Goal: Information Seeking & Learning: Learn about a topic

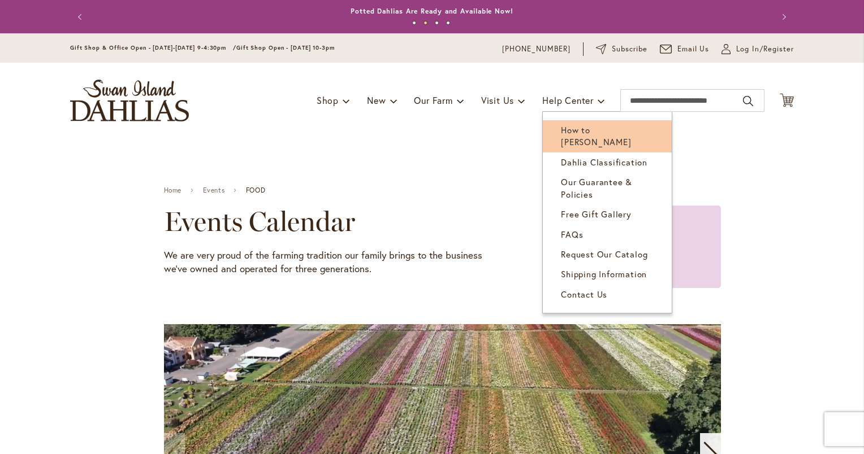
click at [587, 136] on link "How to [PERSON_NAME]" at bounding box center [607, 136] width 129 height 32
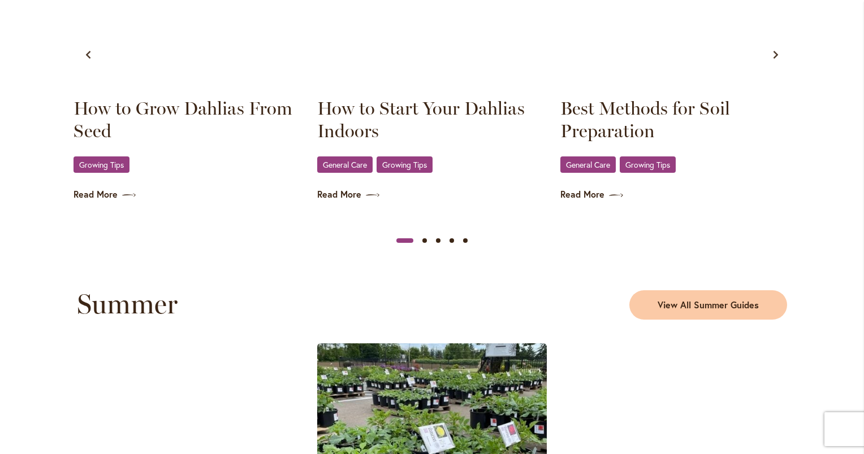
scroll to position [813, 0]
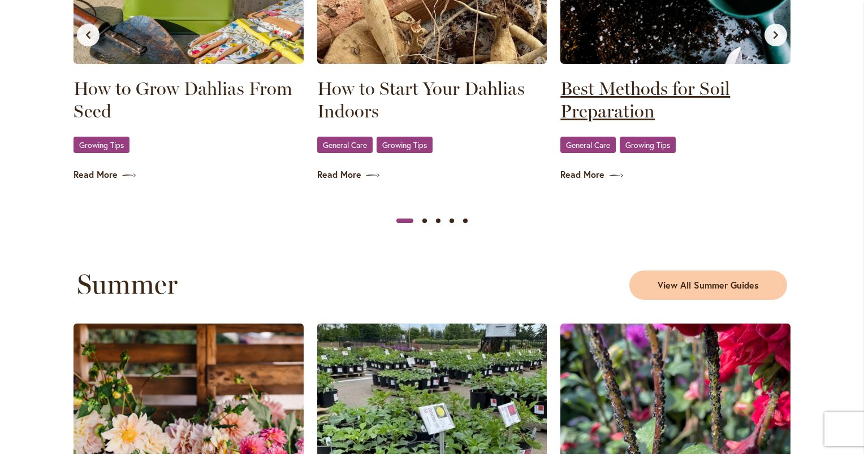
click at [618, 105] on link "Best Methods for Soil Preparation" at bounding box center [675, 99] width 230 height 45
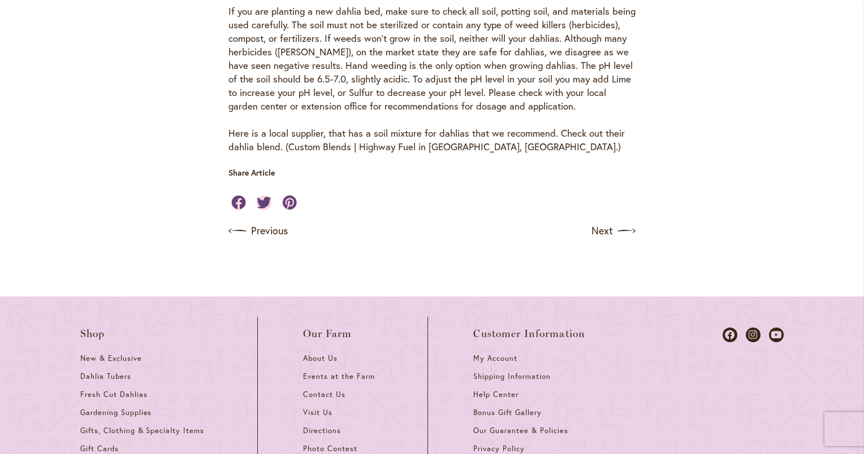
scroll to position [622, 0]
click at [599, 225] on link "Next" at bounding box center [614, 229] width 42 height 18
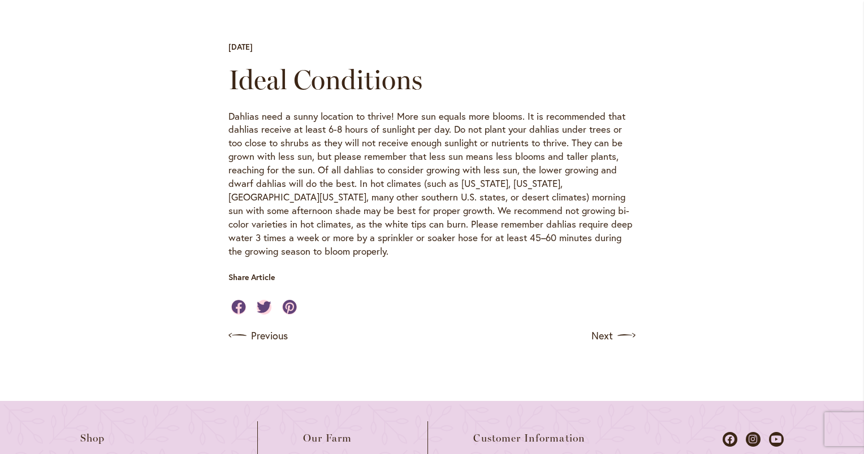
scroll to position [452, 0]
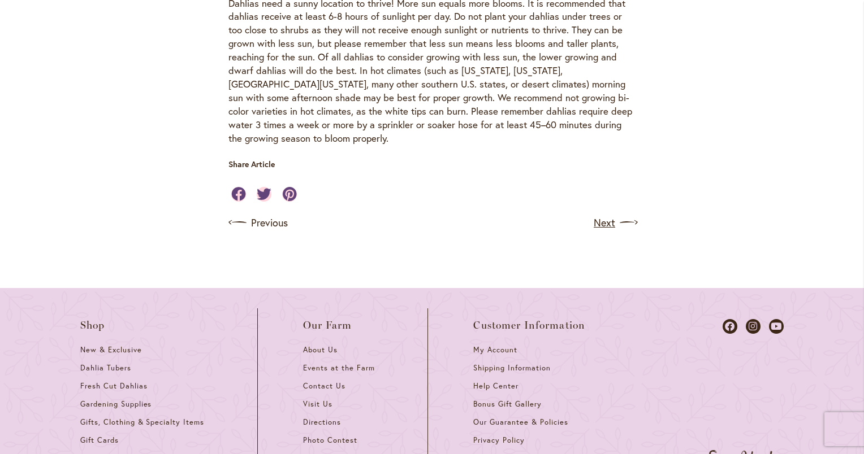
click at [593, 214] on link "Next" at bounding box center [614, 223] width 42 height 18
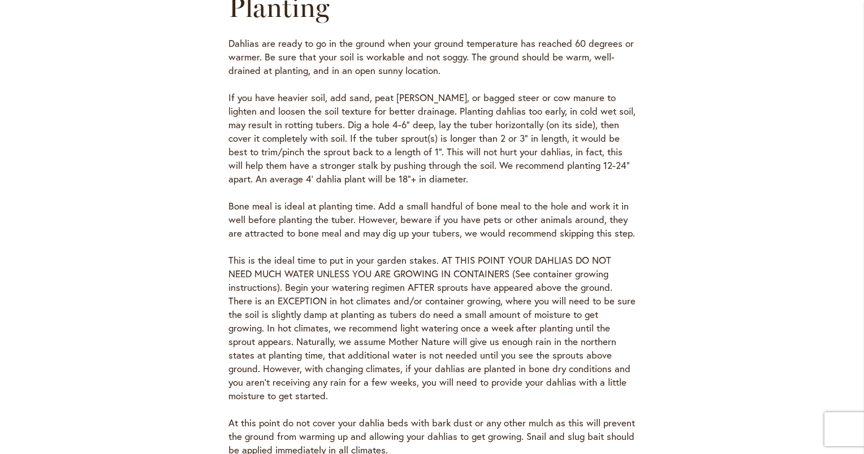
scroll to position [509, 0]
